Goal: Transaction & Acquisition: Purchase product/service

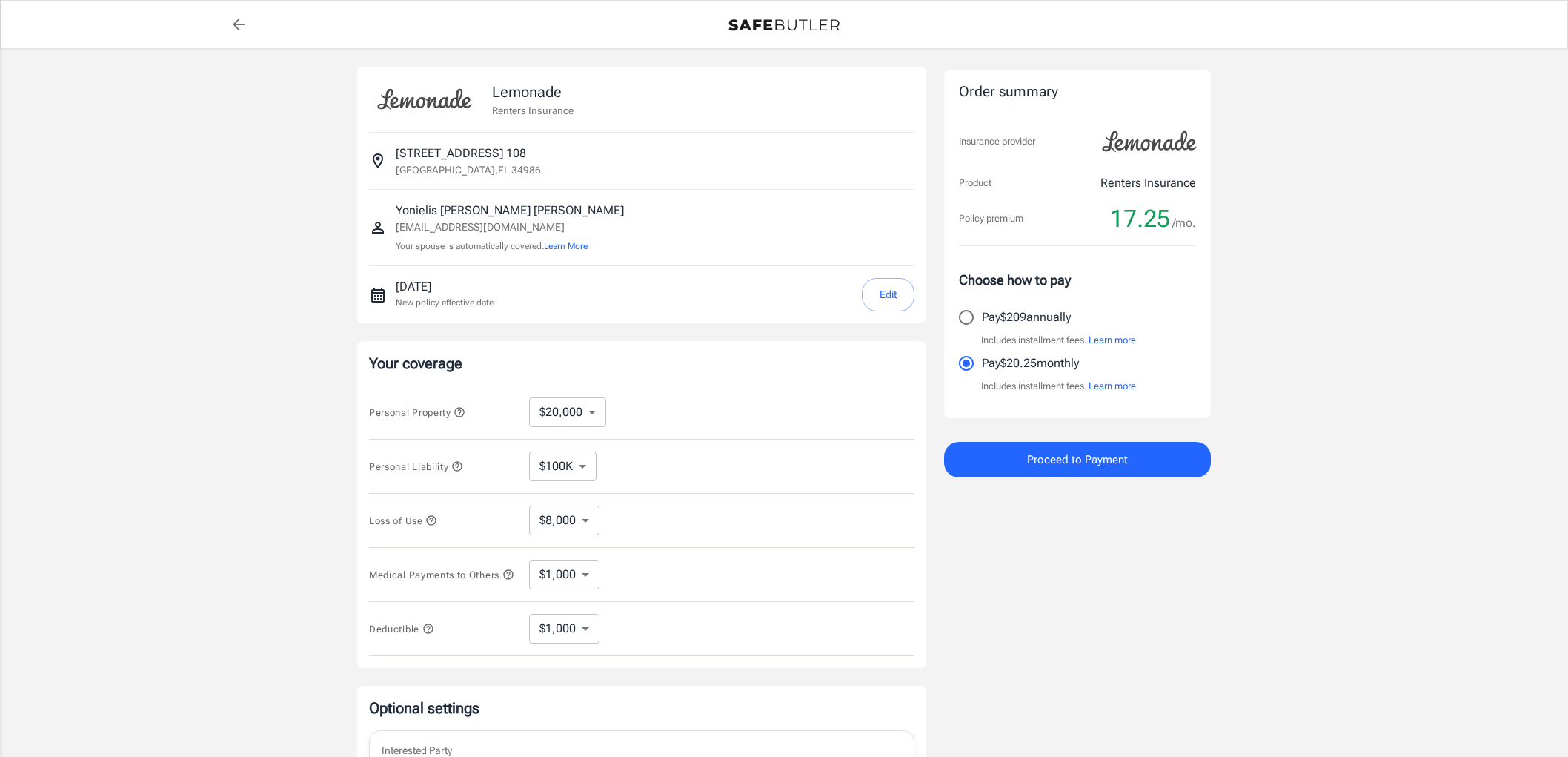
select select "20000"
select select "1000"
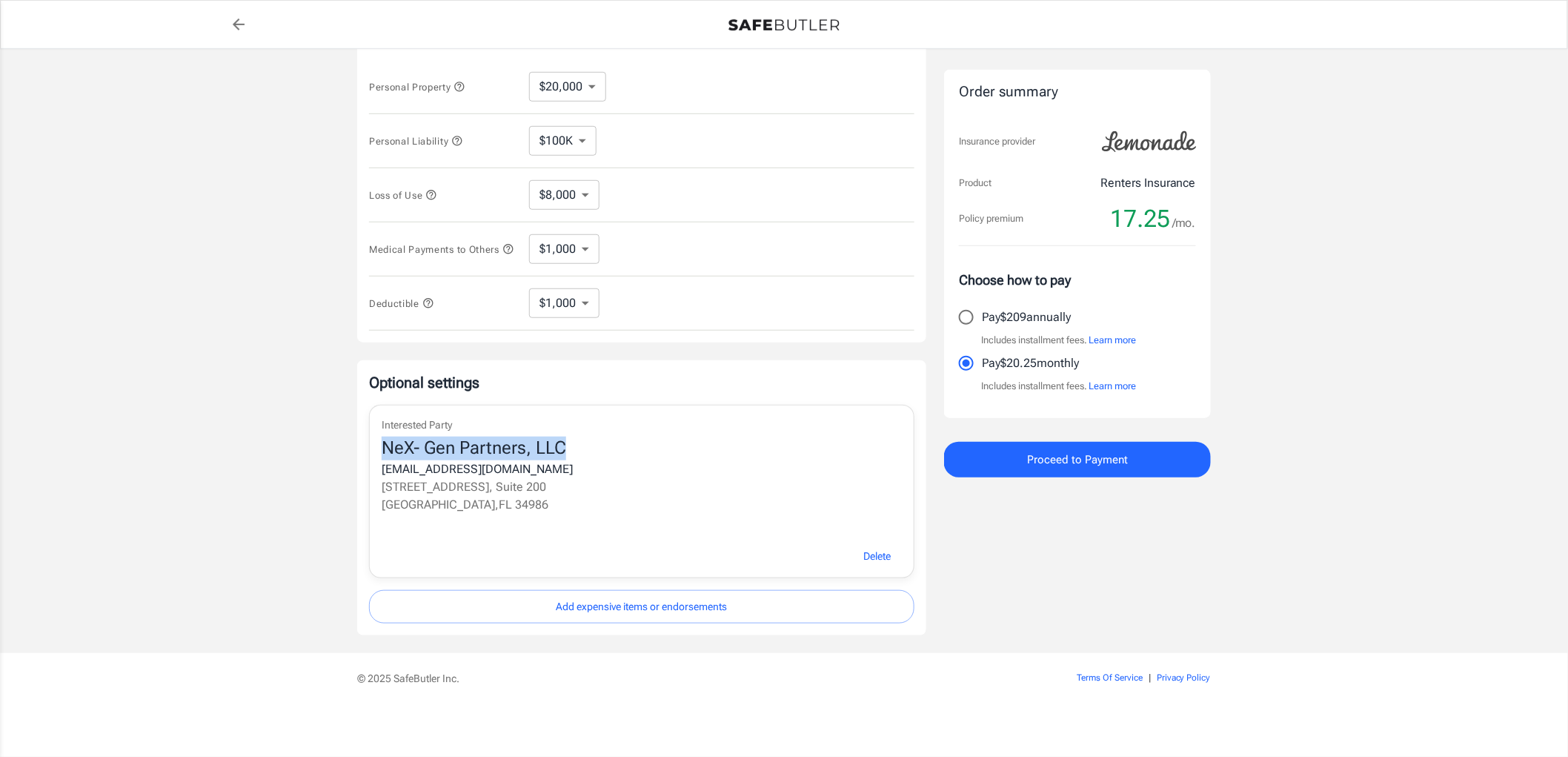
scroll to position [330, 0]
click at [877, 557] on span "Delete" at bounding box center [877, 556] width 27 height 19
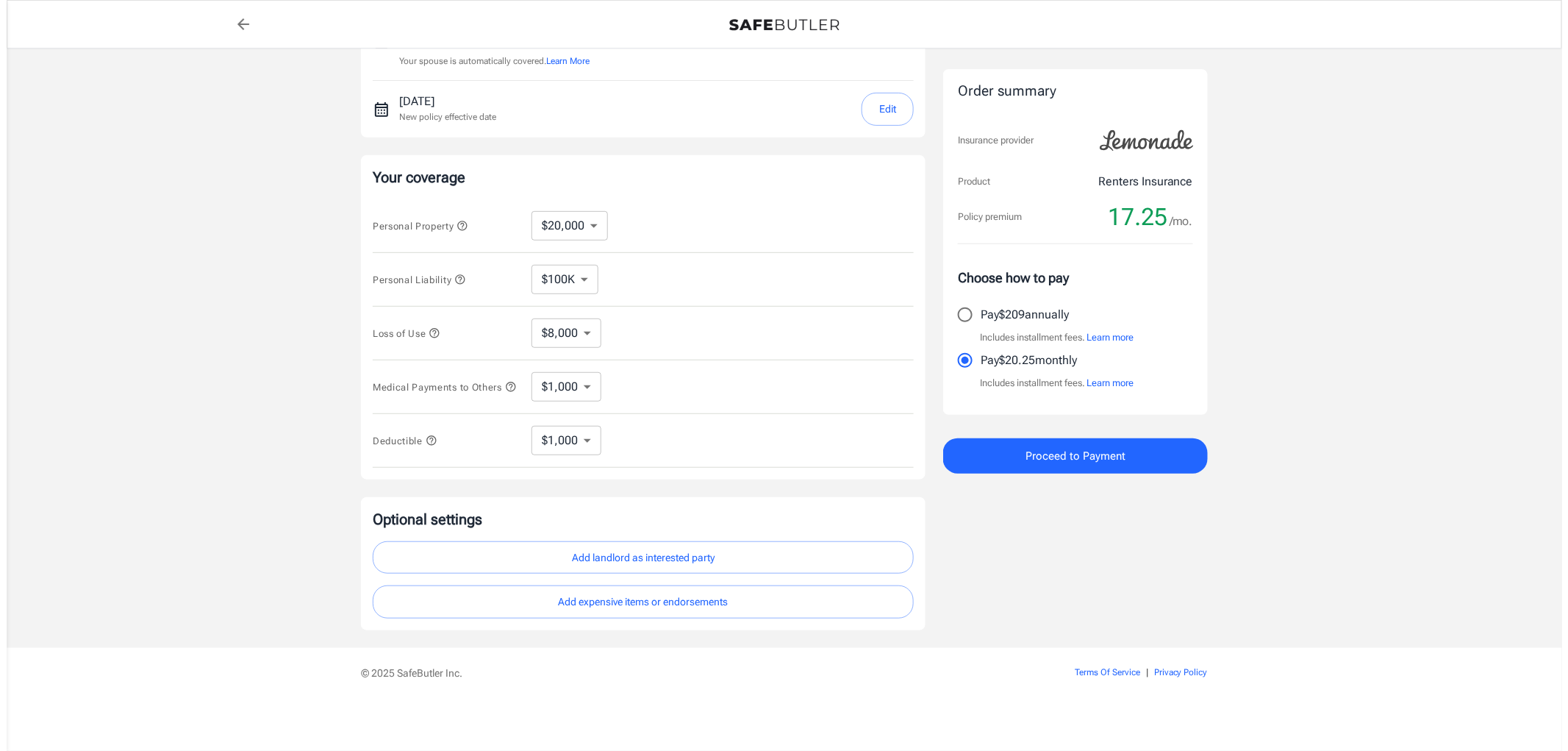
scroll to position [189, 0]
click at [1078, 450] on span "Proceed to Payment" at bounding box center [1068, 456] width 100 height 19
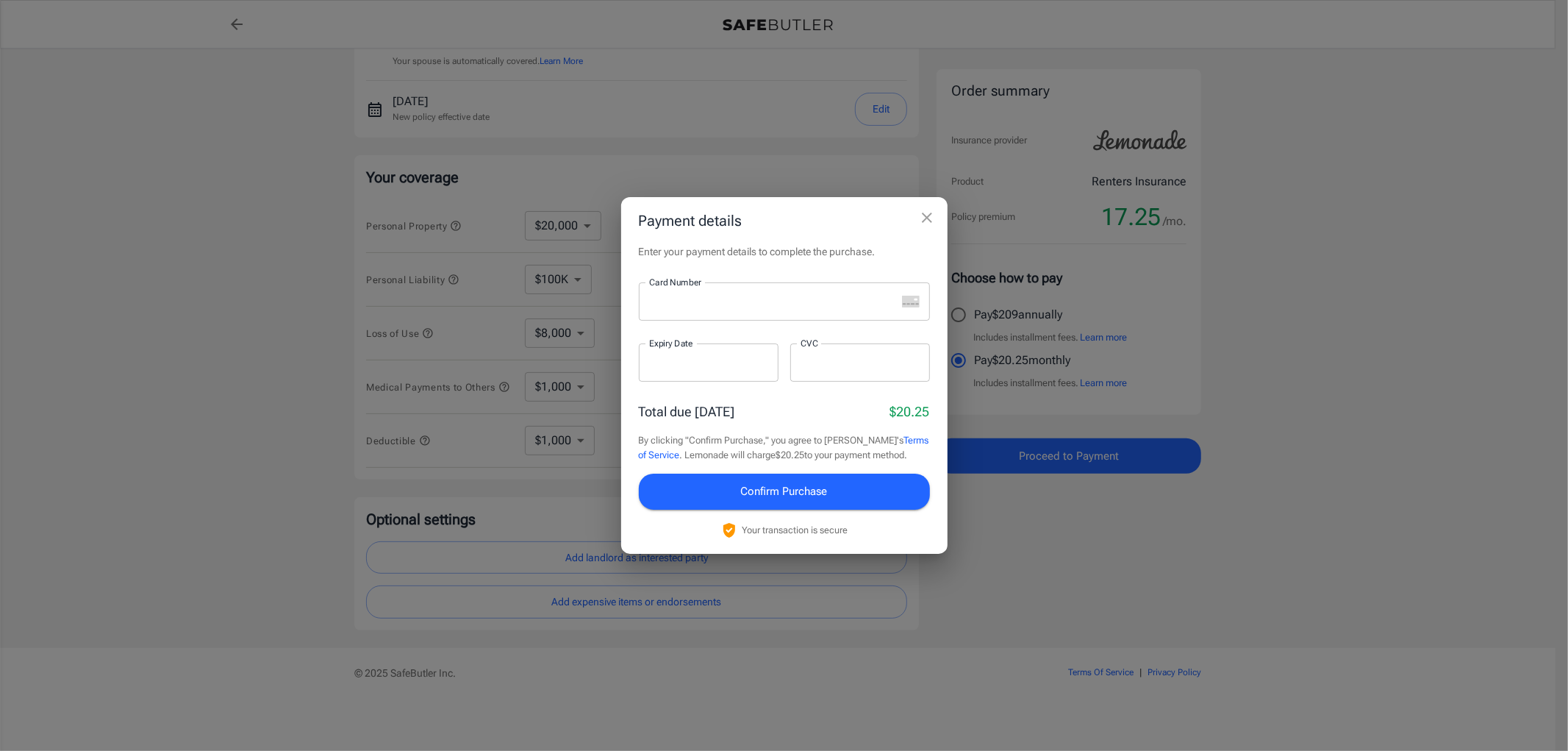
click at [782, 292] on div at bounding box center [767, 301] width 257 height 39
click at [818, 372] on div at bounding box center [860, 363] width 140 height 39
click at [802, 496] on span "Confirm Purchase" at bounding box center [784, 491] width 87 height 19
